Goal: Information Seeking & Learning: Learn about a topic

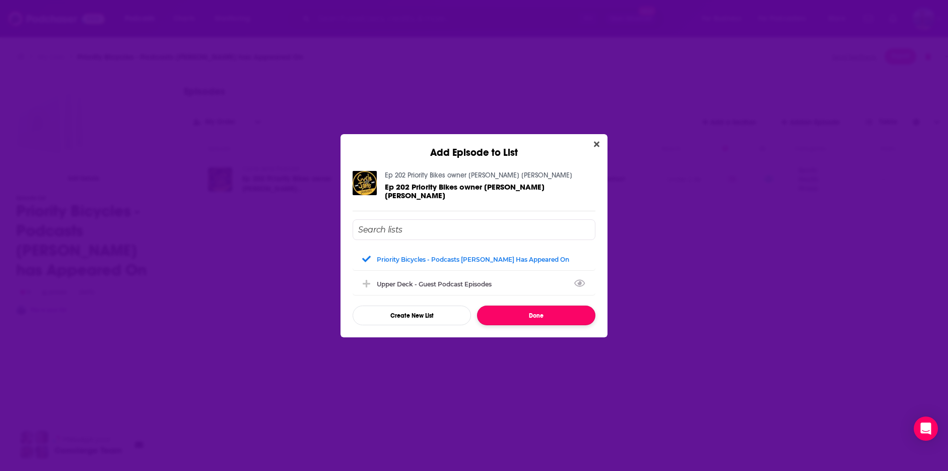
click at [531, 314] on button "Done" at bounding box center [536, 315] width 118 height 20
click at [528, 311] on button "Done" at bounding box center [536, 315] width 118 height 20
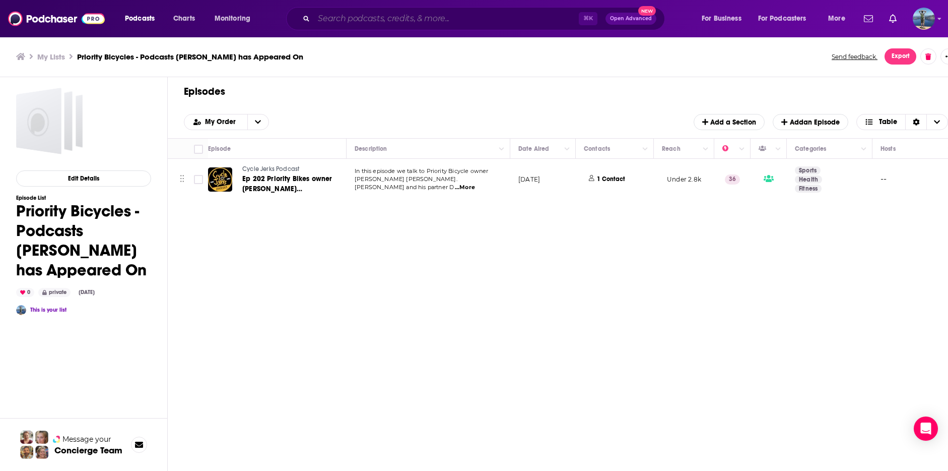
click at [415, 19] on input "Search podcasts, credits, & more..." at bounding box center [446, 19] width 265 height 16
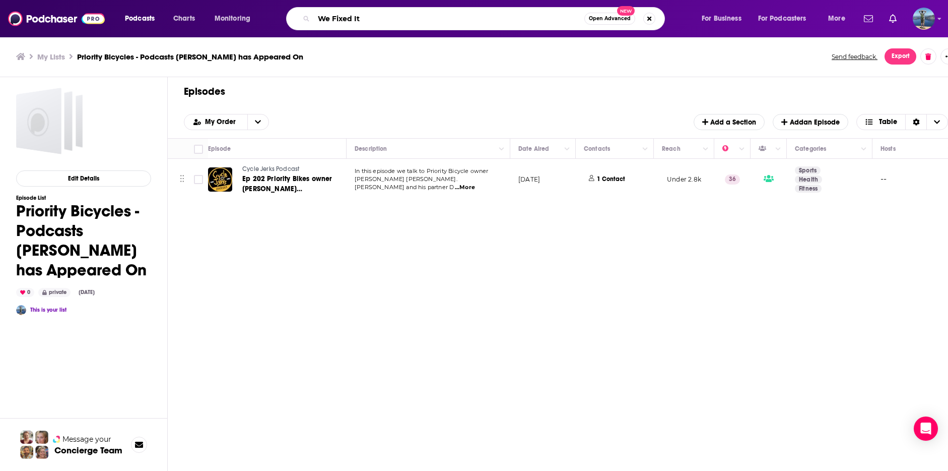
type input "We Fixed It"
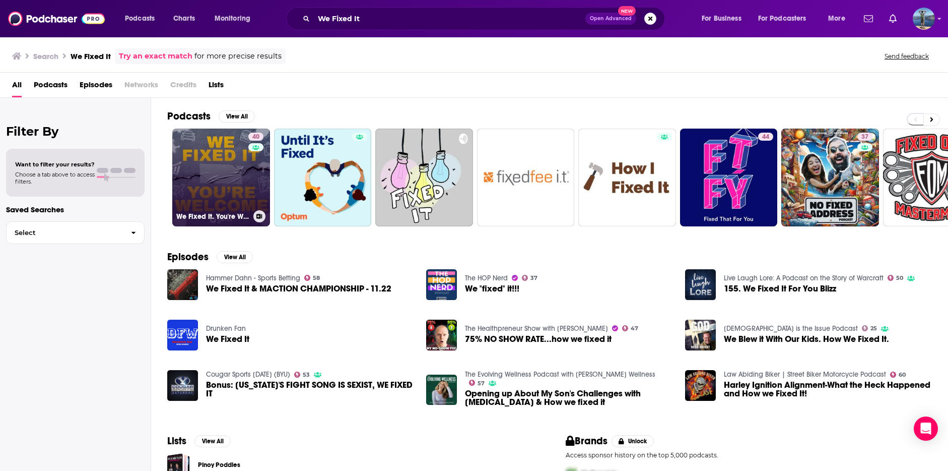
click at [222, 165] on link "40 We Fixed It. You're Welcome." at bounding box center [221, 177] width 98 height 98
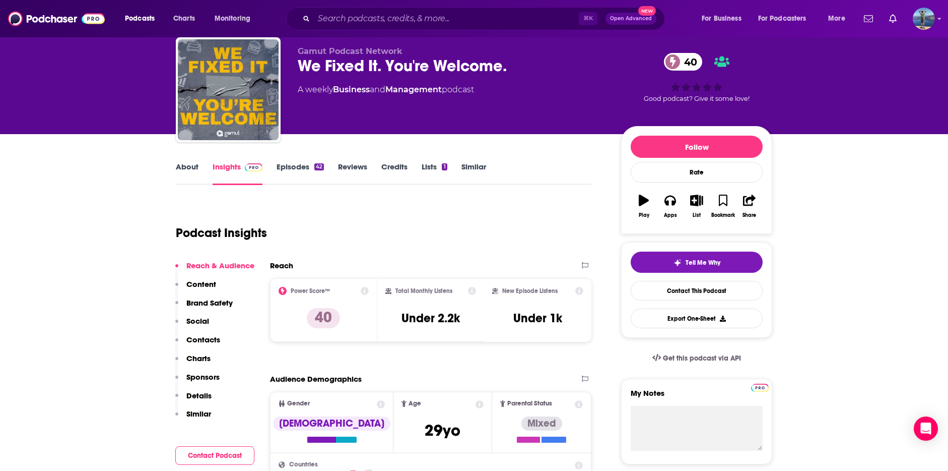
scroll to position [32, 0]
